Goal: Find specific page/section: Find specific page/section

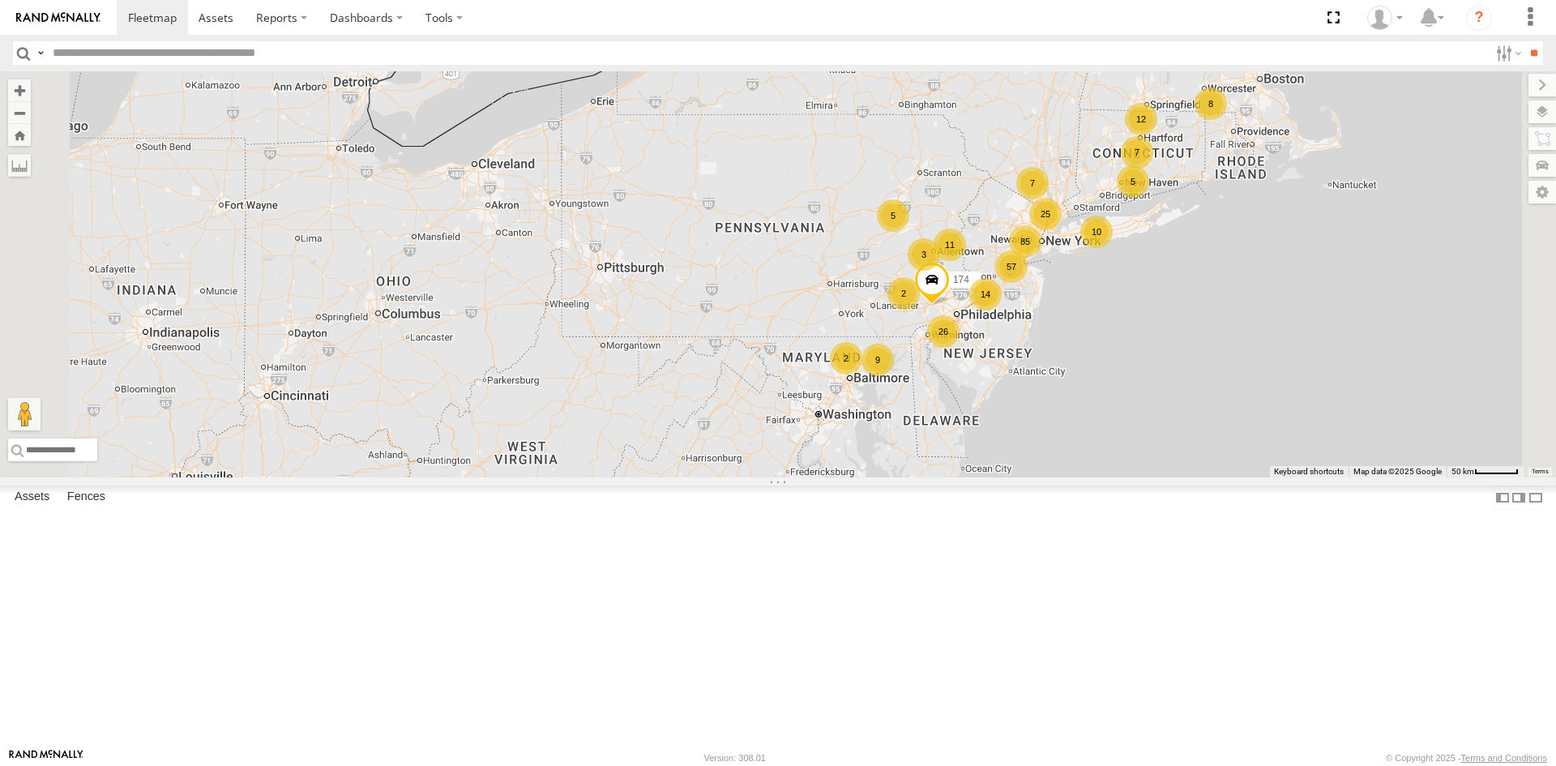
click at [0, 0] on span "Asset" at bounding box center [0, 0] width 0 height 0
click at [0, 0] on div "015910002796053" at bounding box center [0, 0] width 0 height 0
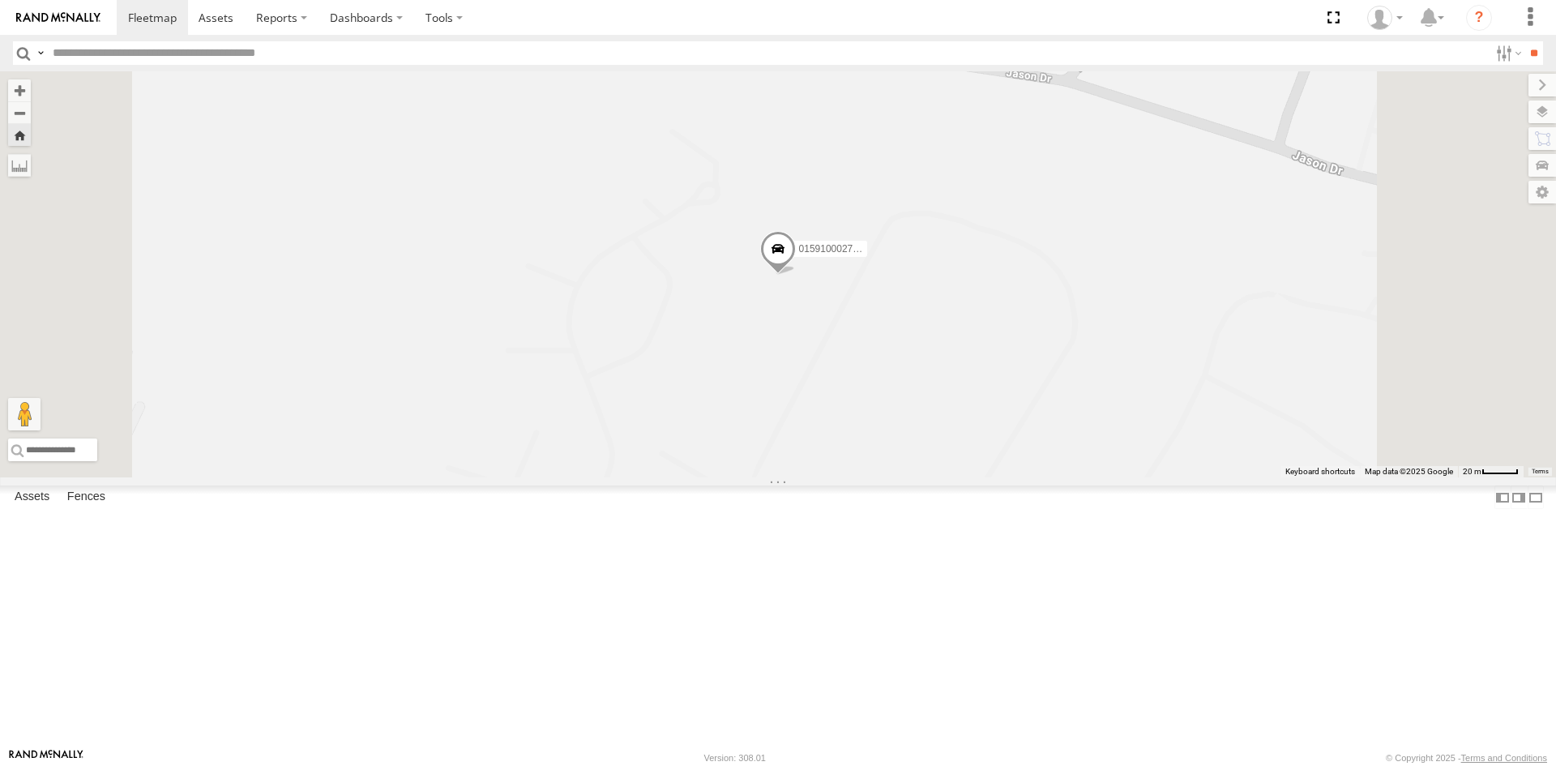
click at [0, 0] on link at bounding box center [0, 0] width 0 height 0
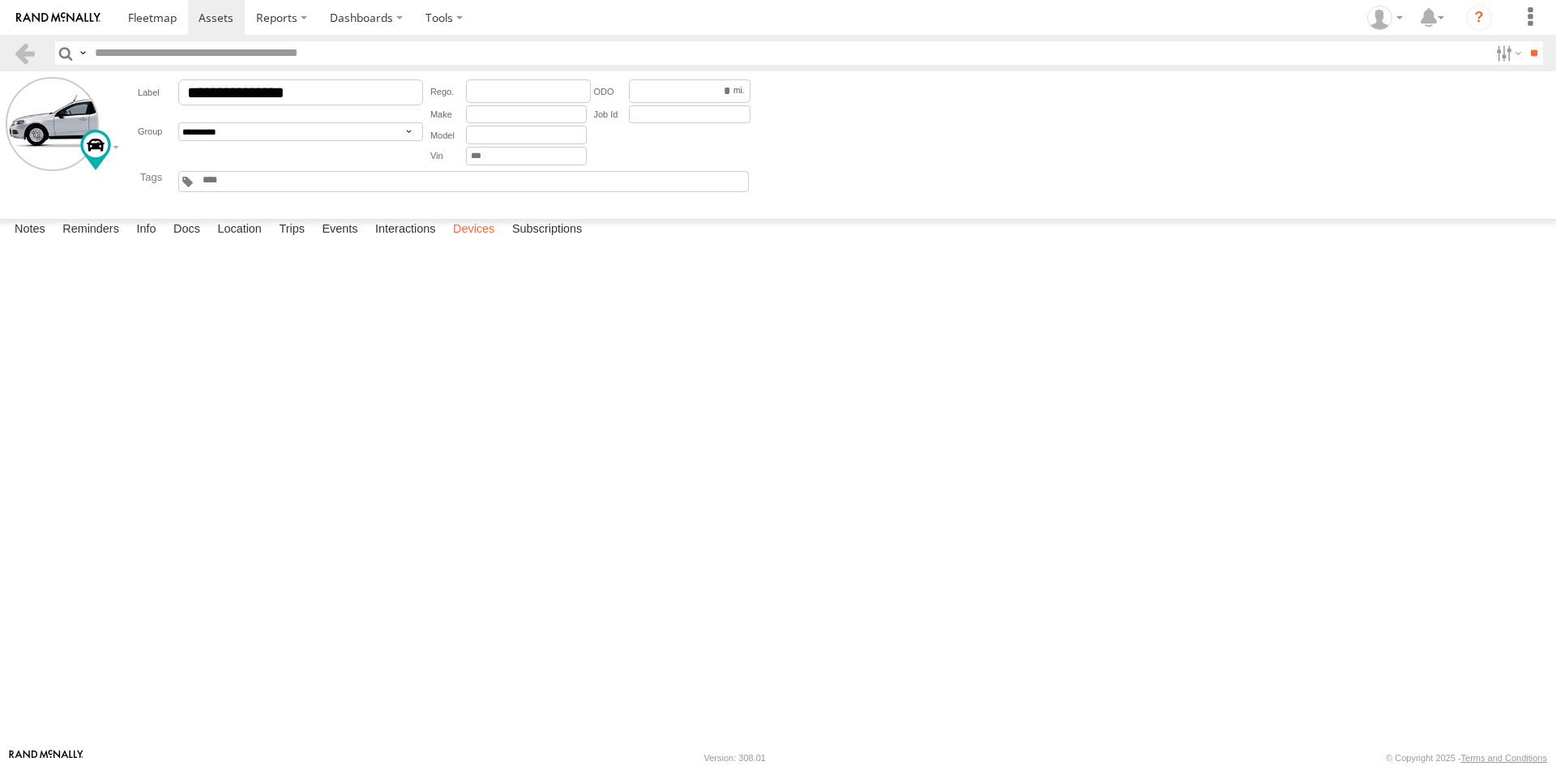
click at [477, 241] on label "Devices" at bounding box center [474, 230] width 58 height 23
